Goal: Transaction & Acquisition: Purchase product/service

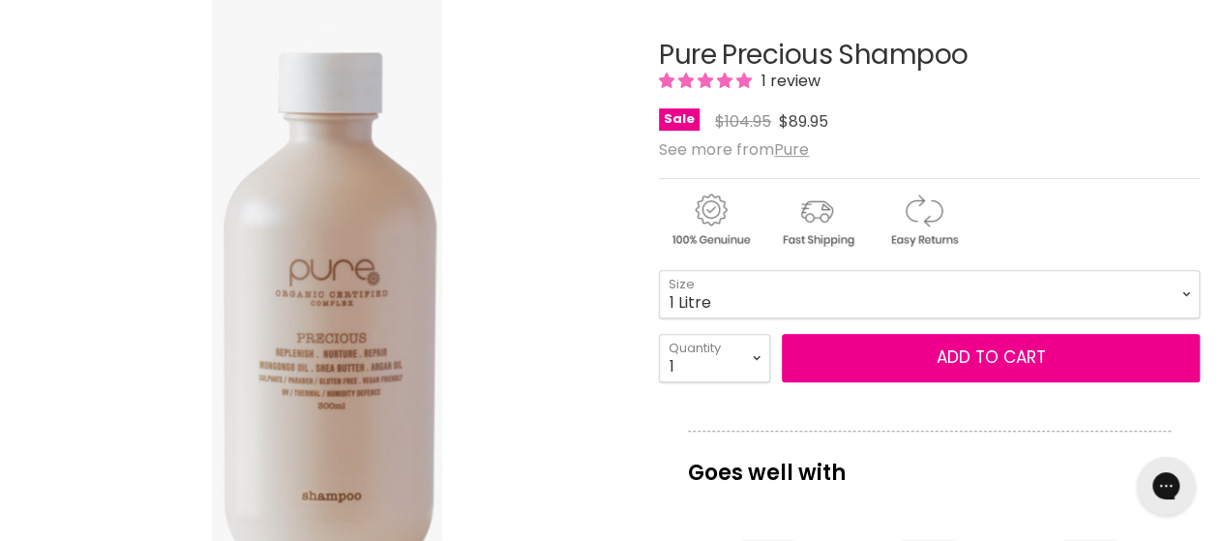
scroll to position [290, 0]
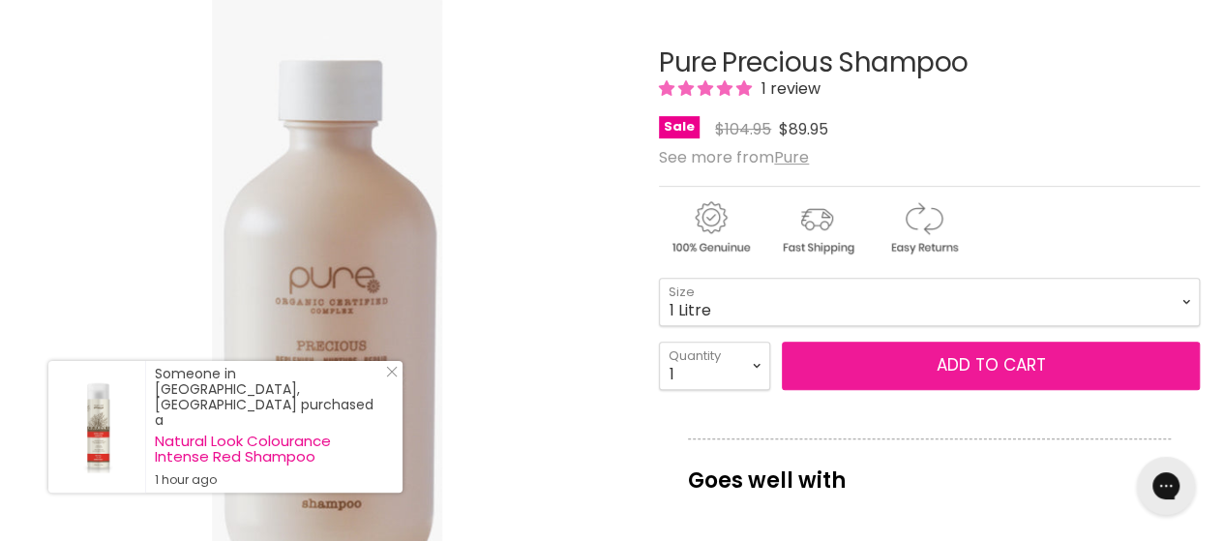
click at [956, 359] on span "Add to cart" at bounding box center [991, 364] width 109 height 23
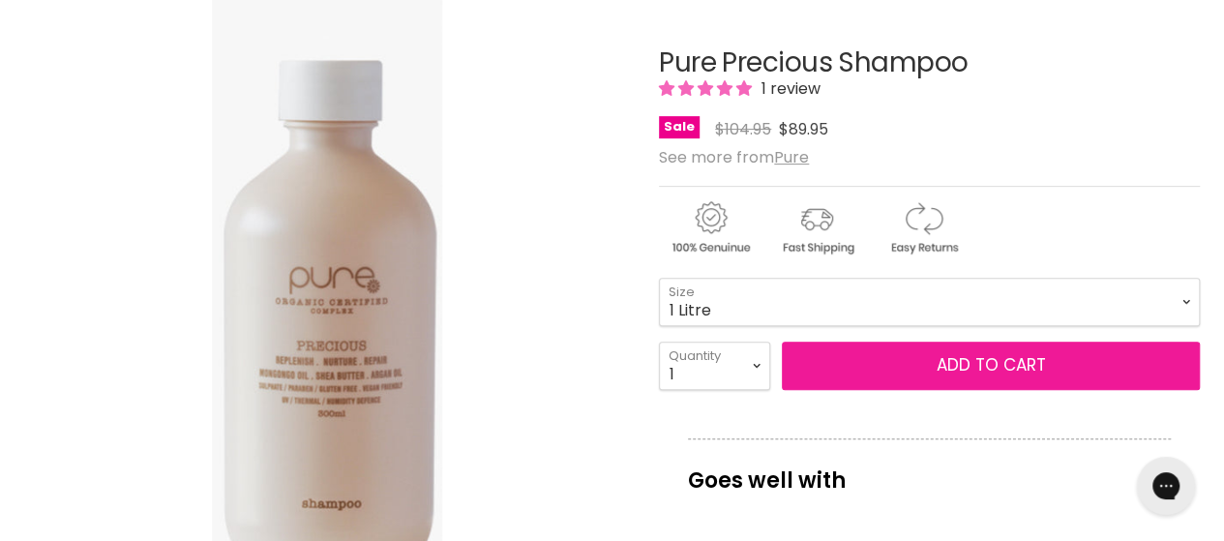
click at [979, 363] on span "Add to cart" at bounding box center [991, 364] width 109 height 23
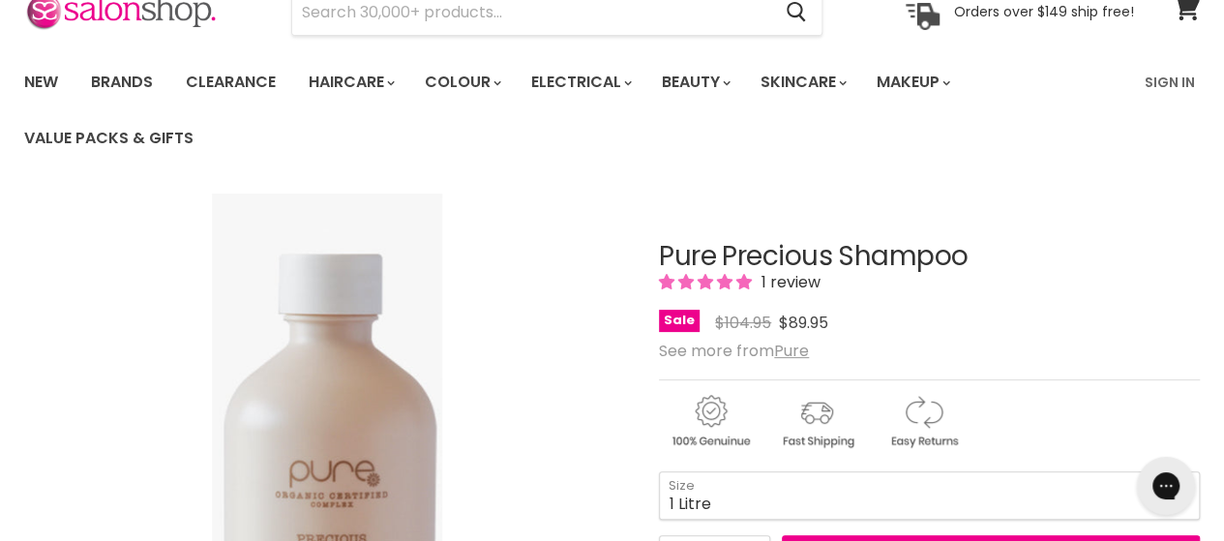
scroll to position [0, 0]
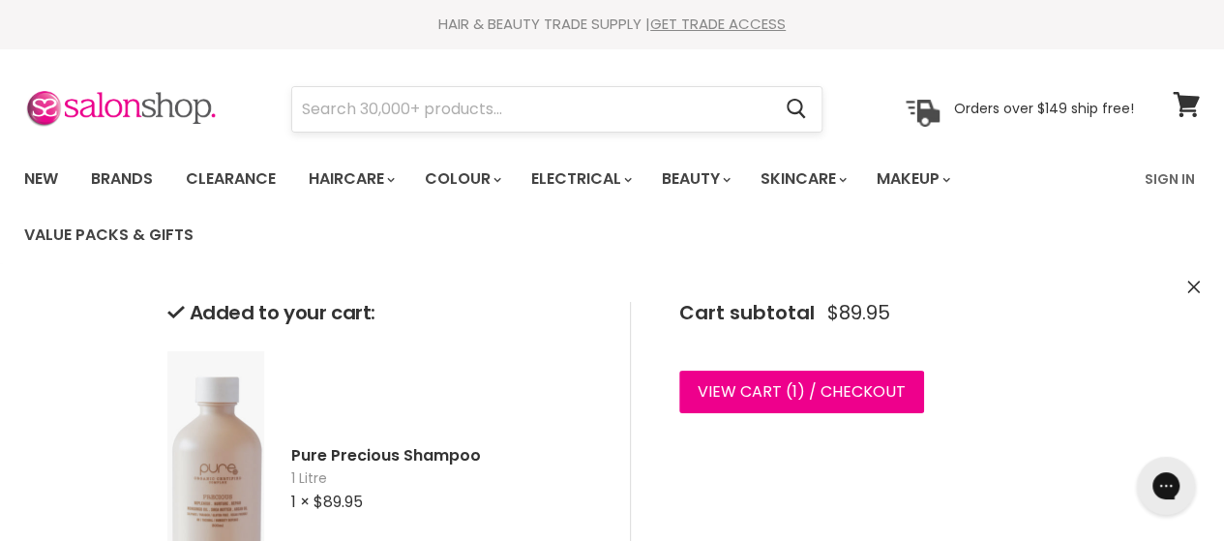
click at [612, 109] on input "Search" at bounding box center [531, 109] width 478 height 45
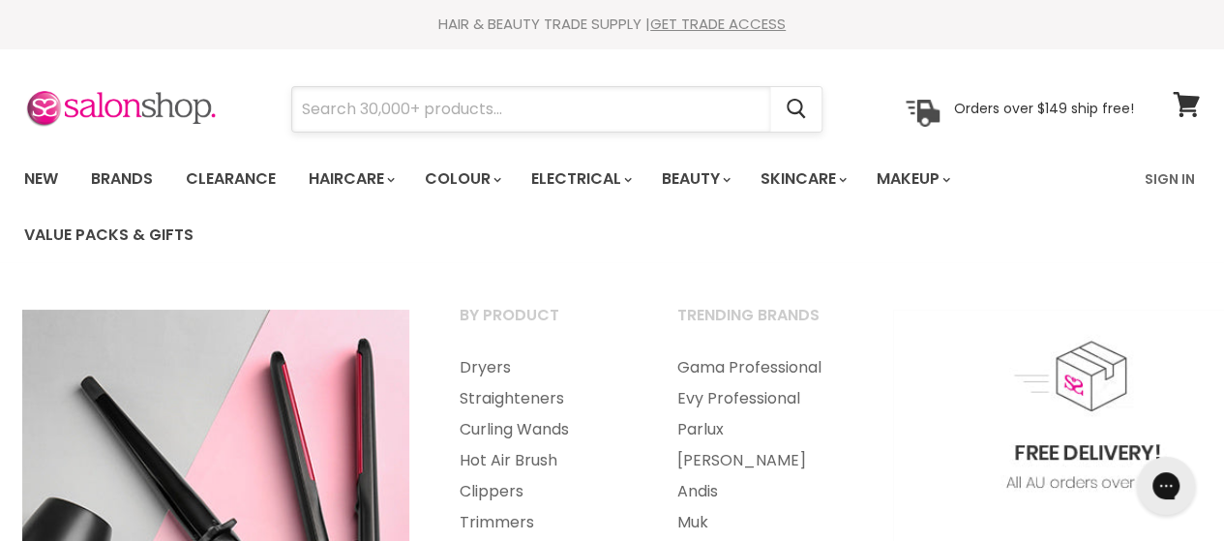
click at [575, 107] on input "Search" at bounding box center [531, 109] width 478 height 45
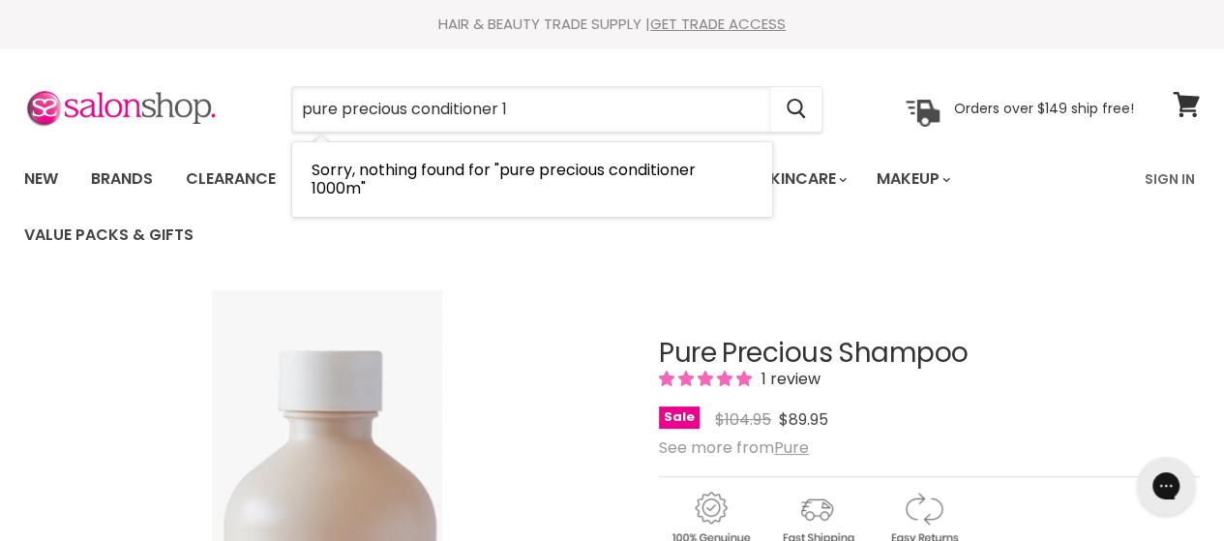
type input "pure precious conditioner"
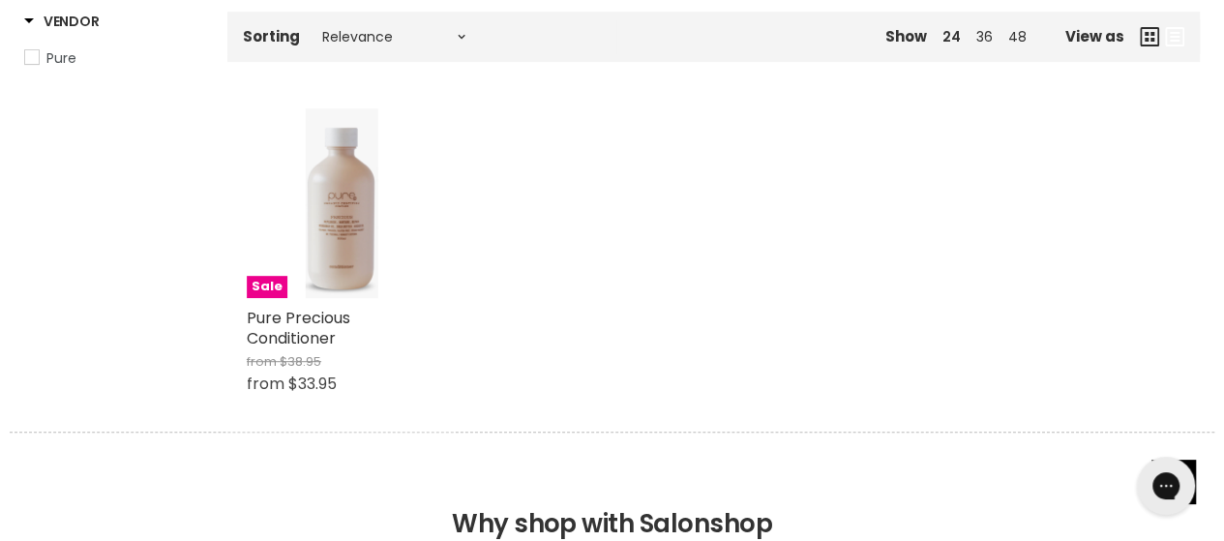
type input "pure precious conditioner"
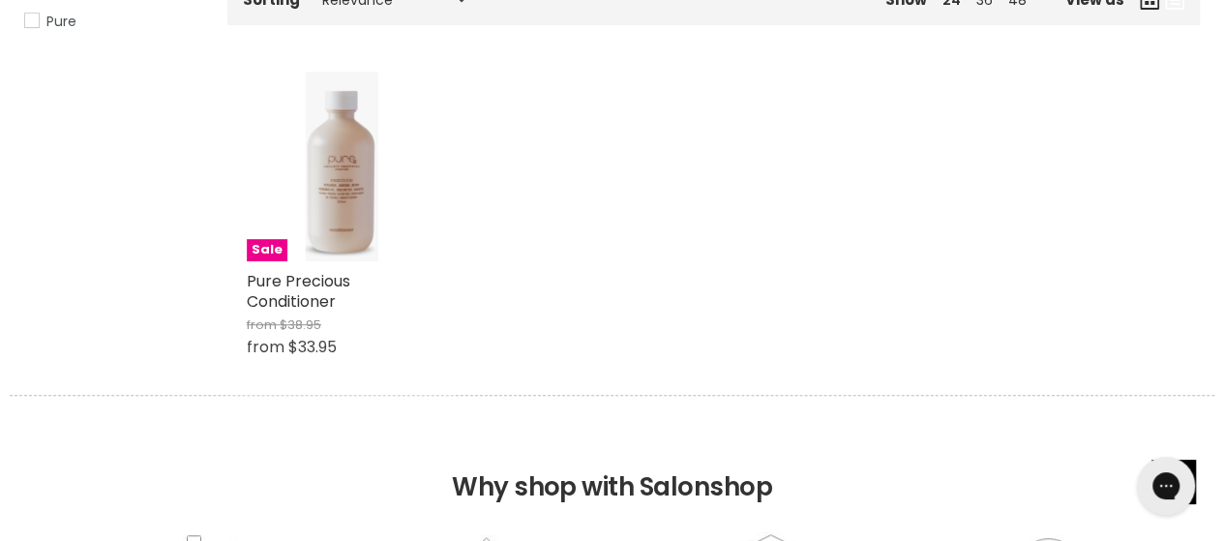
scroll to position [419, 0]
